Goal: Transaction & Acquisition: Purchase product/service

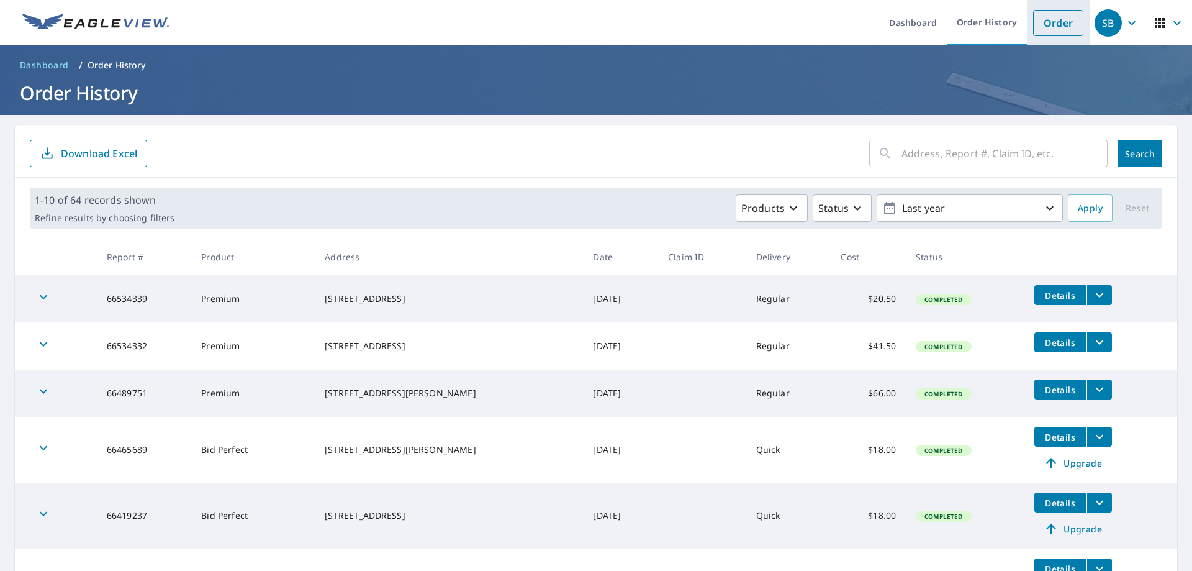
click at [1056, 25] on link "Order" at bounding box center [1058, 23] width 50 height 26
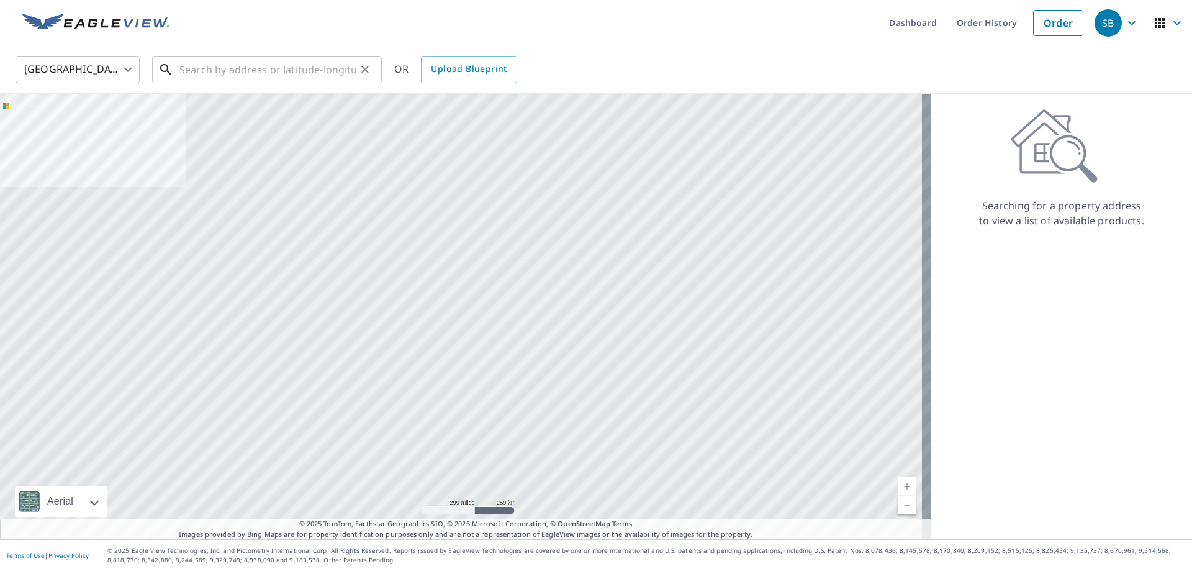
click at [238, 75] on input "text" at bounding box center [267, 69] width 177 height 35
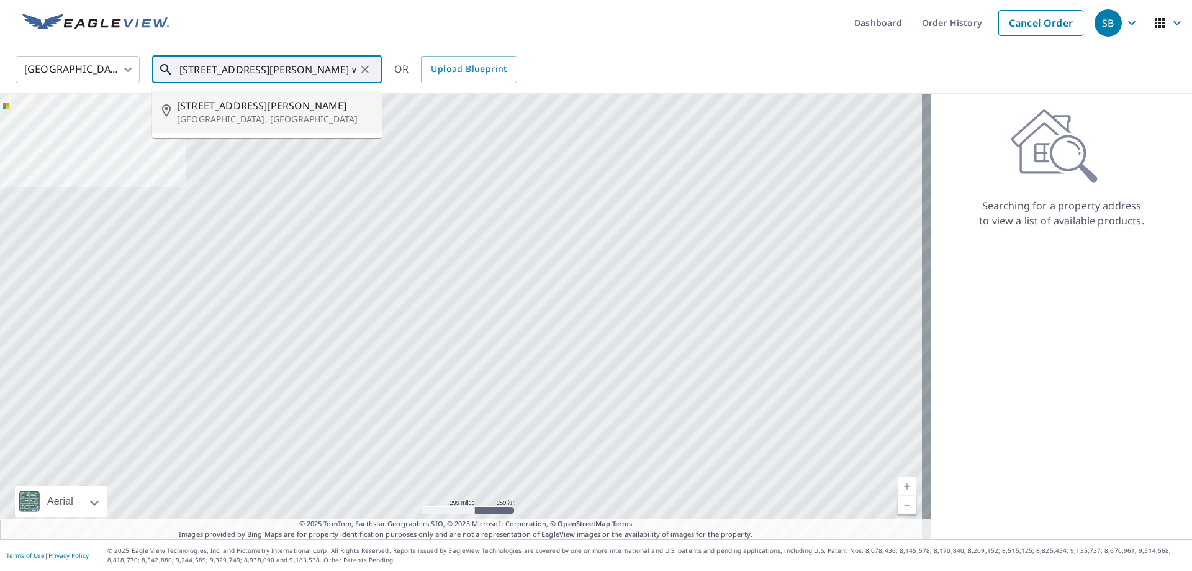
click at [207, 115] on p "[GEOGRAPHIC_DATA], [GEOGRAPHIC_DATA]" at bounding box center [274, 119] width 195 height 12
type input "[STREET_ADDRESS][PERSON_NAME]"
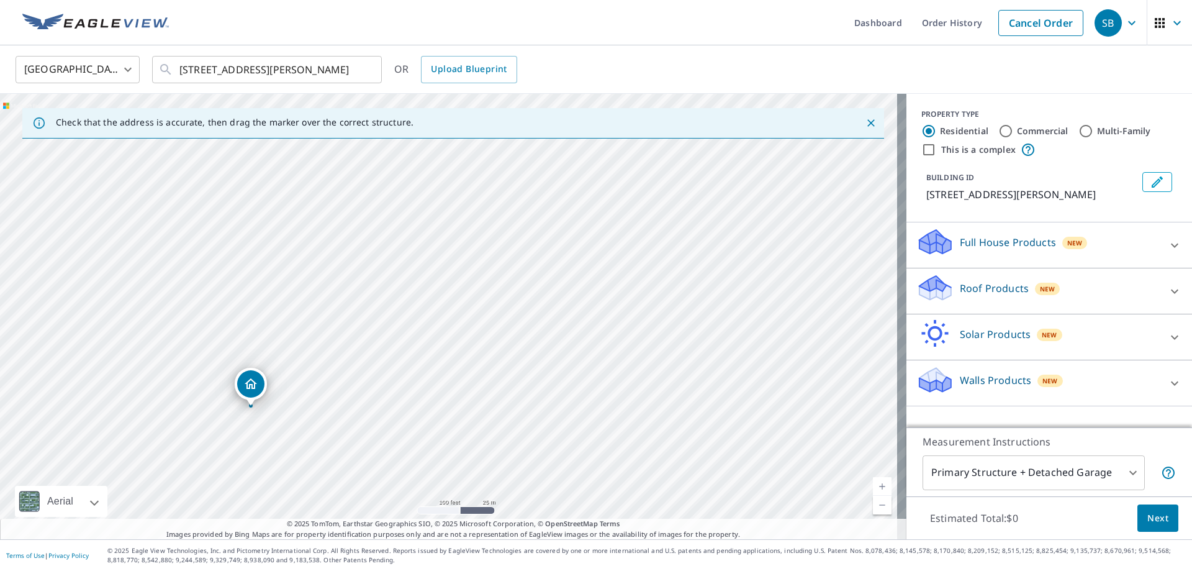
click at [1167, 289] on icon at bounding box center [1174, 291] width 15 height 15
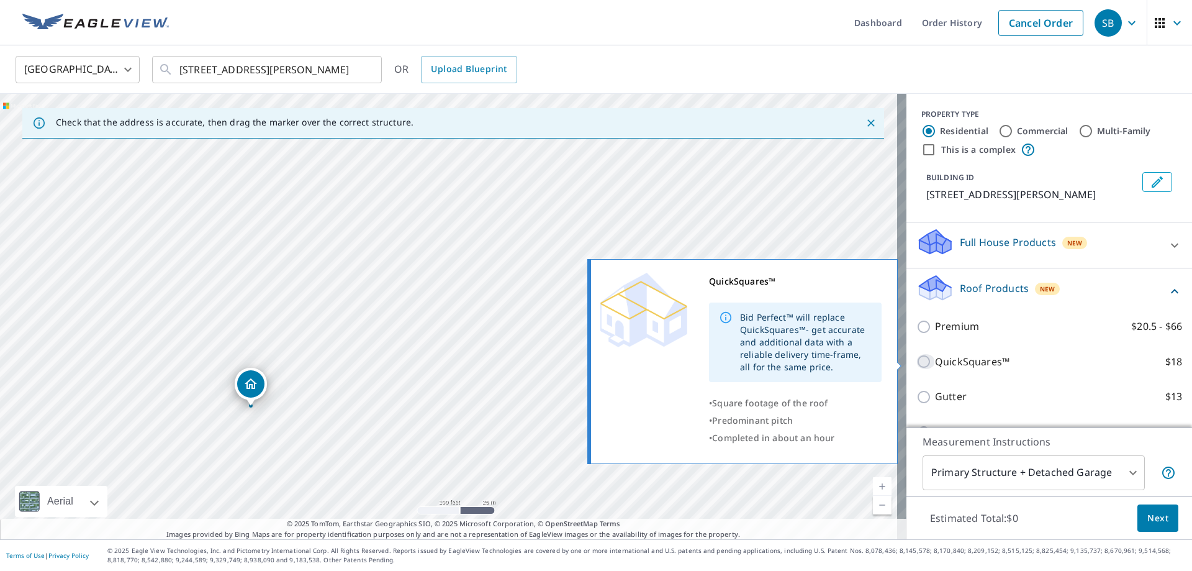
click at [916, 361] on input "QuickSquares™ $18" at bounding box center [925, 361] width 19 height 15
checkbox input "true"
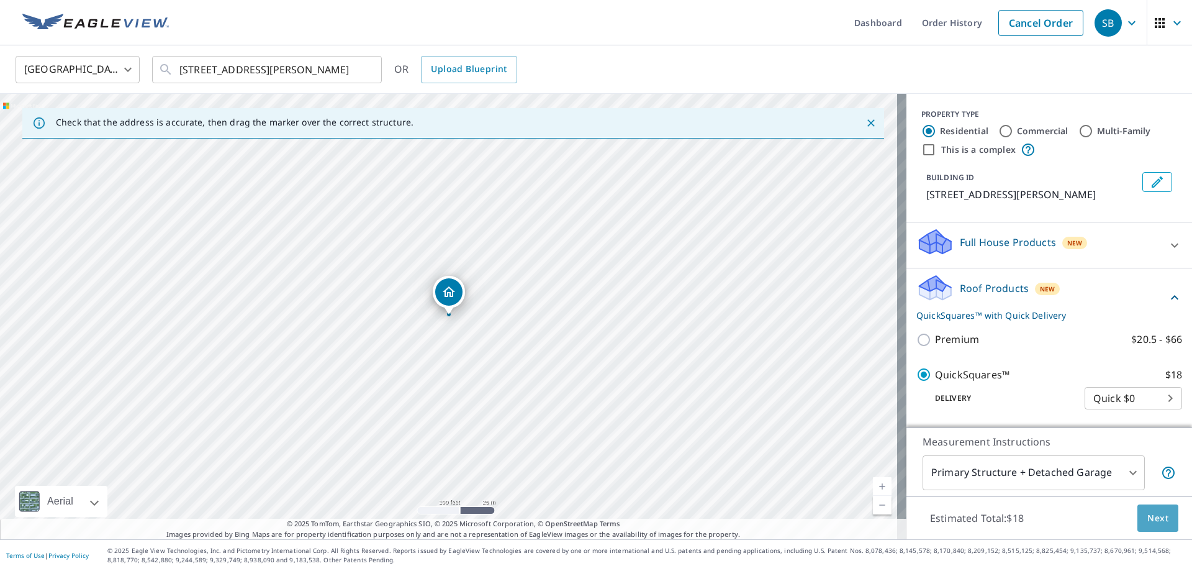
click at [1153, 514] on span "Next" at bounding box center [1157, 518] width 21 height 16
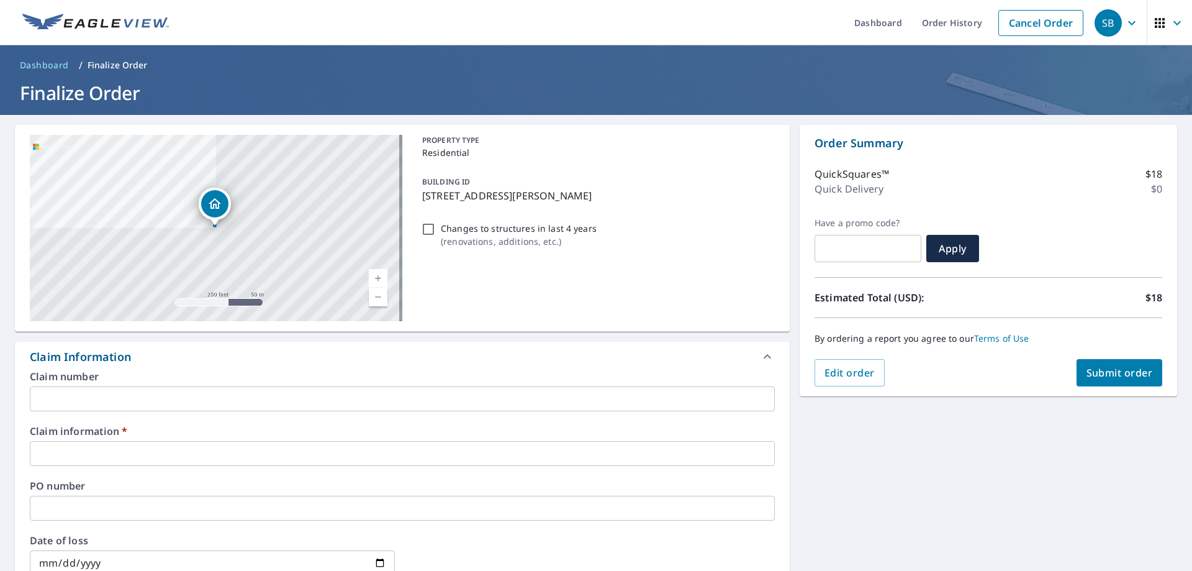
click at [97, 447] on input "text" at bounding box center [402, 453] width 745 height 25
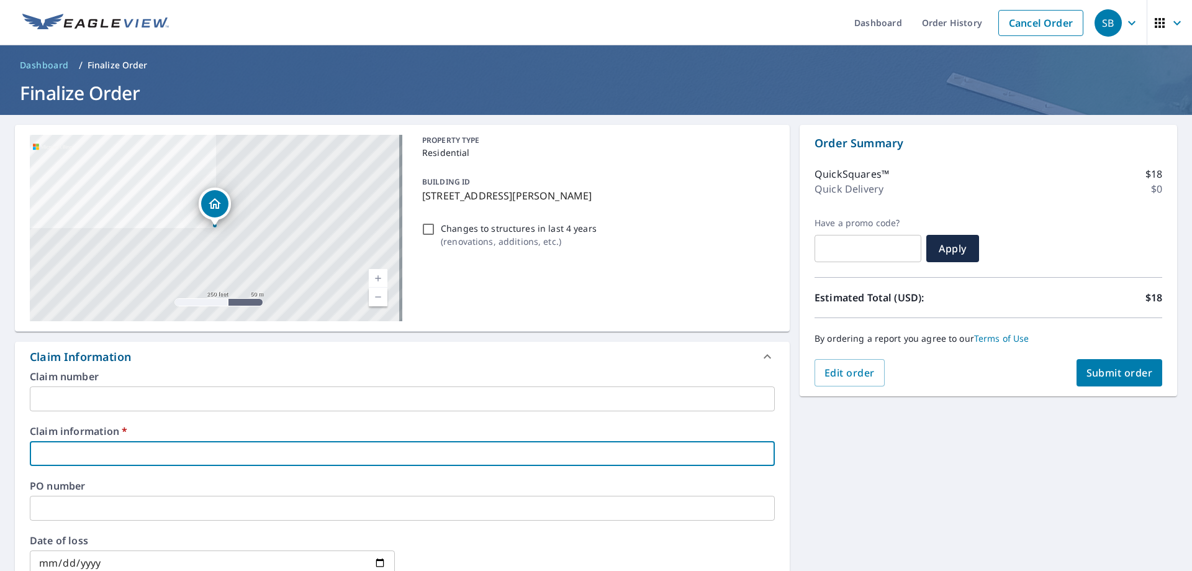
type input "4"
checkbox input "true"
type input "44"
checkbox input "true"
type input "441714"
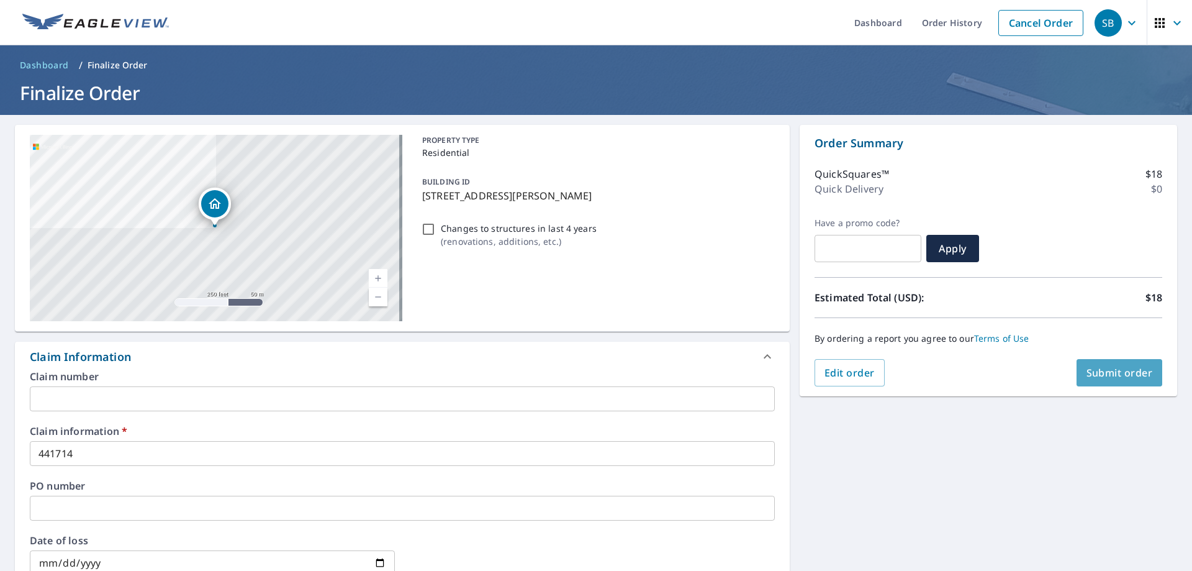
click at [1126, 369] on span "Submit order" at bounding box center [1120, 373] width 66 height 14
checkbox input "true"
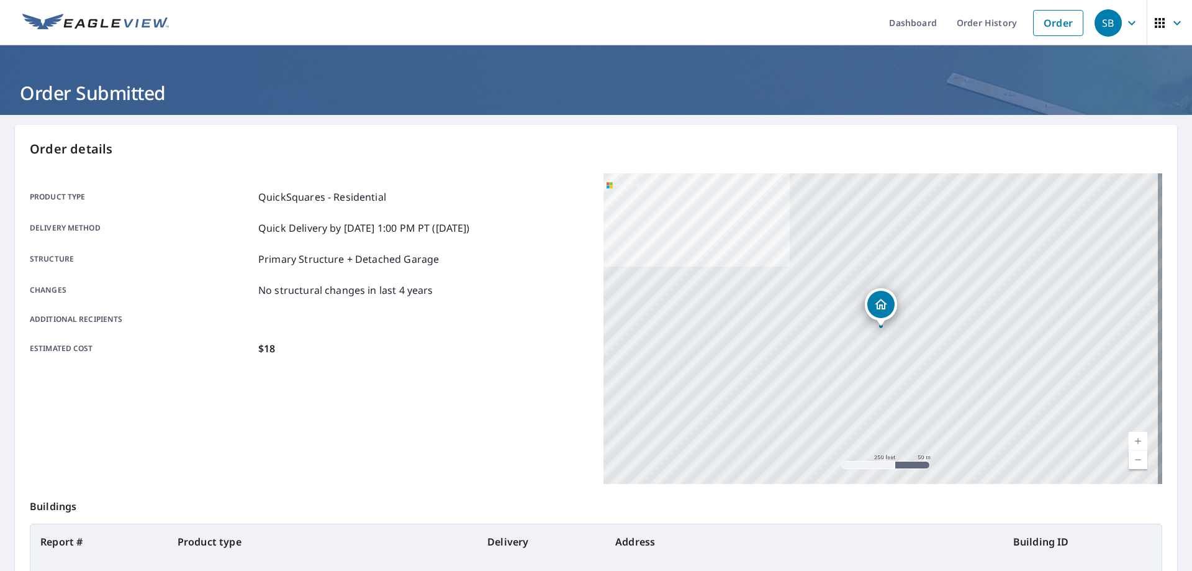
scroll to position [160, 0]
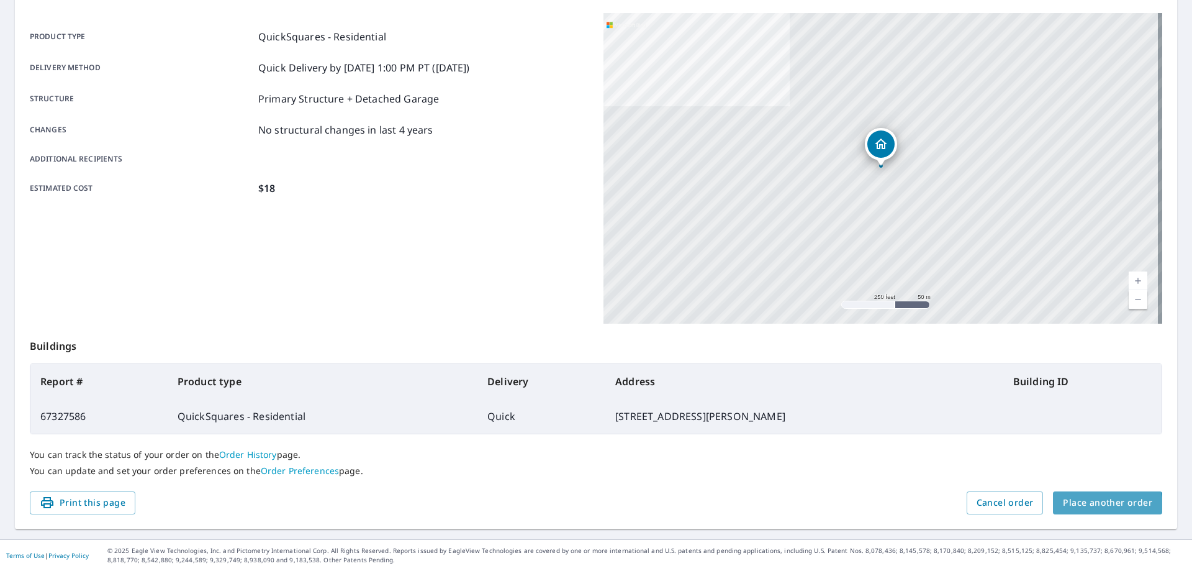
click at [1098, 505] on span "Place another order" at bounding box center [1107, 503] width 89 height 16
